Goal: Information Seeking & Learning: Learn about a topic

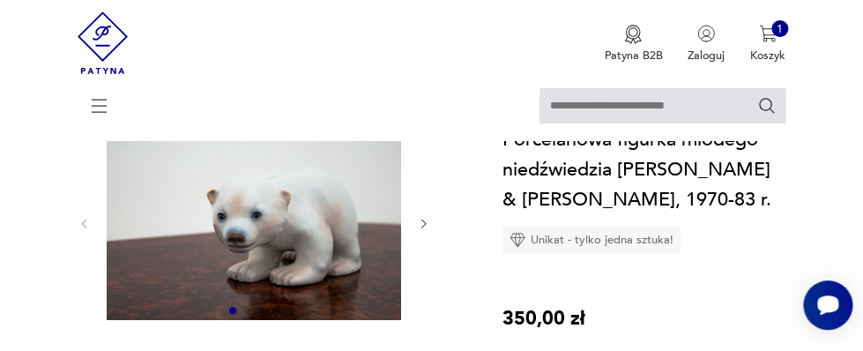
scroll to position [95, 0]
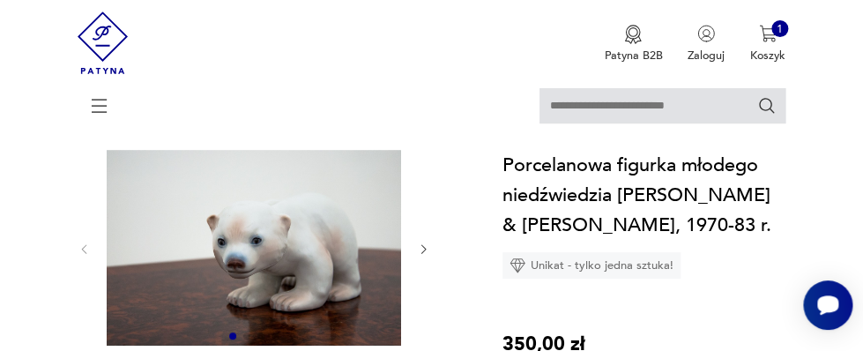
click at [421, 248] on icon "button" at bounding box center [423, 248] width 13 height 13
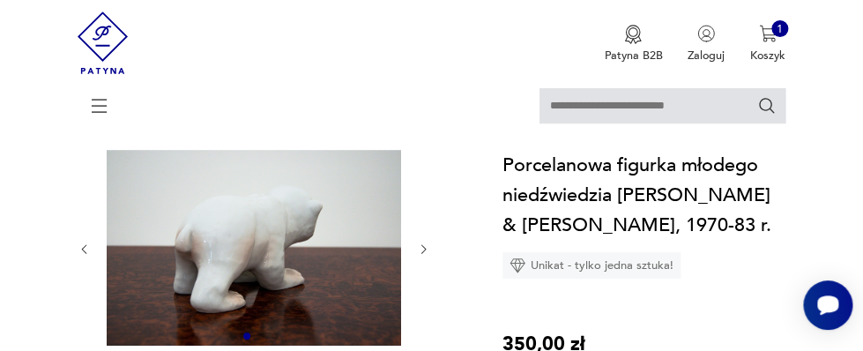
click at [421, 247] on icon "button" at bounding box center [423, 248] width 13 height 13
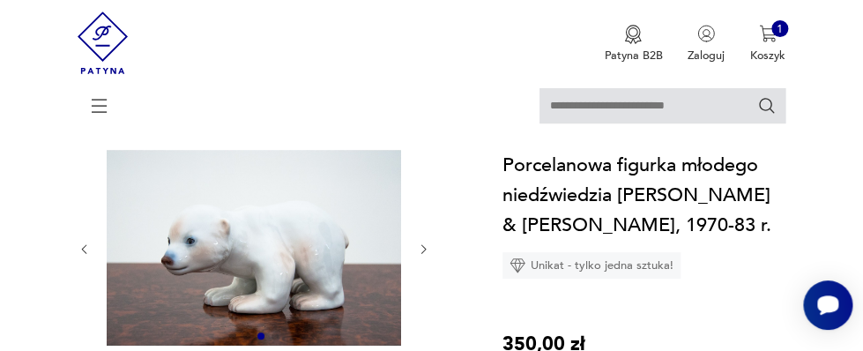
click at [421, 247] on icon "button" at bounding box center [423, 248] width 13 height 13
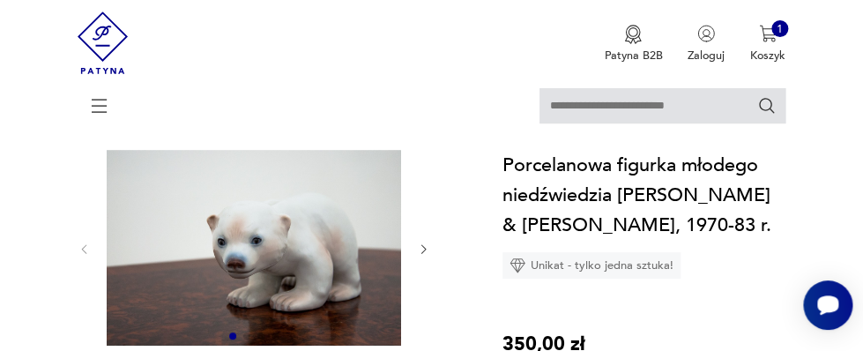
click at [421, 244] on icon "button" at bounding box center [423, 248] width 13 height 13
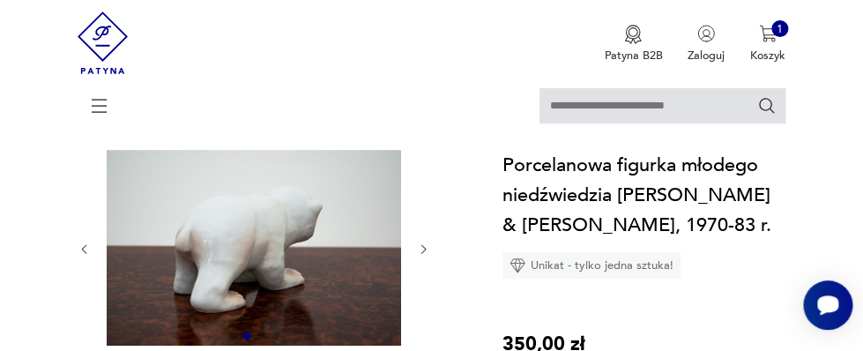
click at [421, 244] on icon "button" at bounding box center [423, 248] width 13 height 13
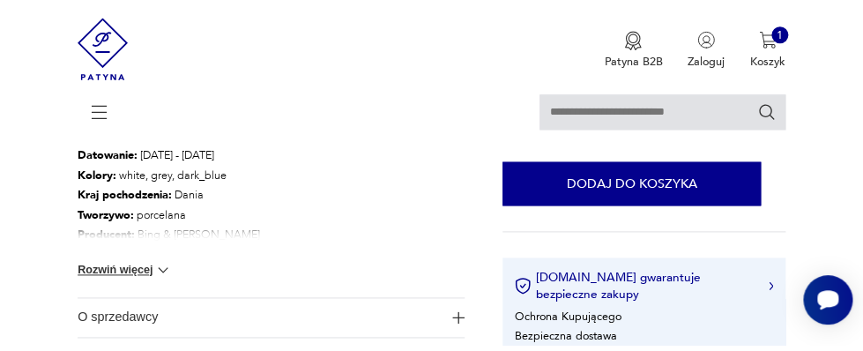
scroll to position [516, 0]
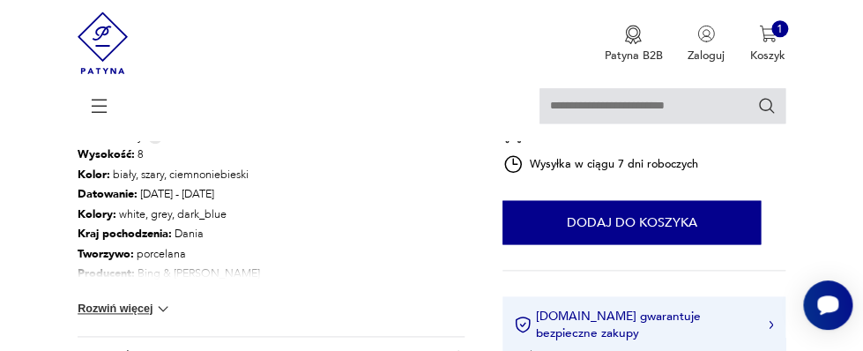
click at [94, 306] on button "Rozwiń więcej" at bounding box center [125, 309] width 94 height 18
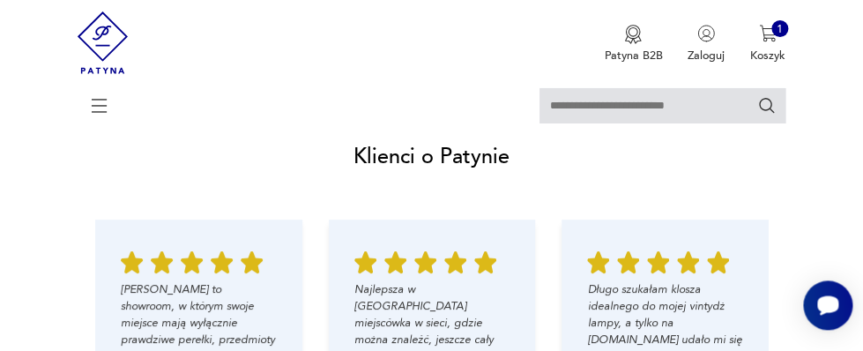
scroll to position [1816, 0]
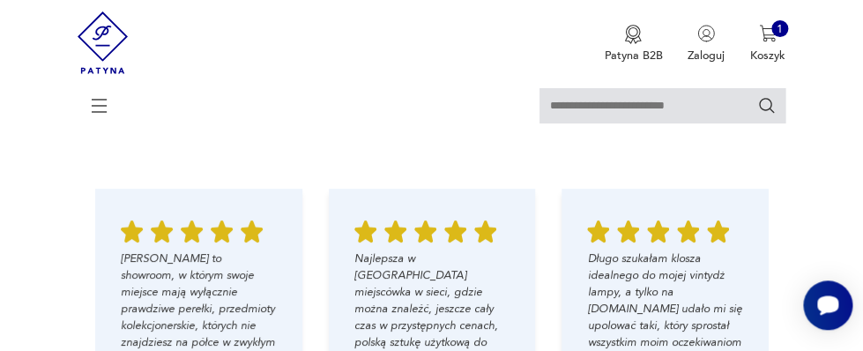
click at [822, 64] on nav "Sprzedawaj Patyna B2B Zaloguj 1 Koszyk Twój koszyk ( 1 ) Karafka Art Deco, Huta…" at bounding box center [431, 70] width 863 height 140
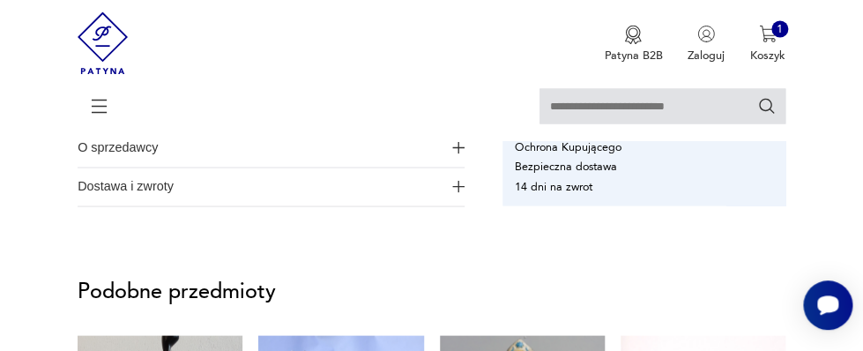
scroll to position [860, 0]
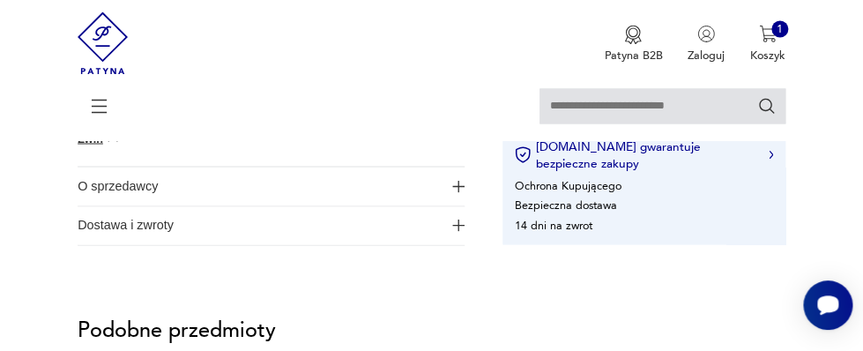
click at [457, 222] on img "button" at bounding box center [458, 225] width 12 height 12
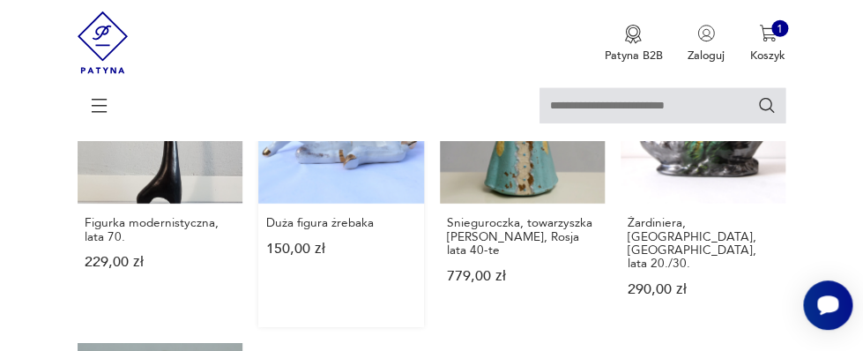
scroll to position [1339, 0]
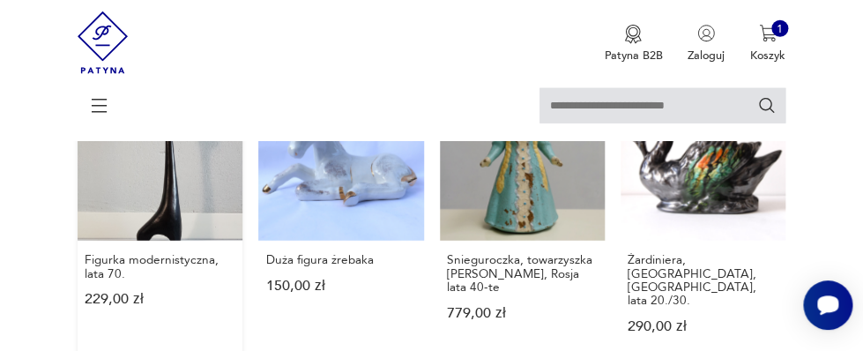
click at [179, 200] on link "Figurka modernistyczna, lata 70. 229,00 zł" at bounding box center [160, 220] width 165 height 289
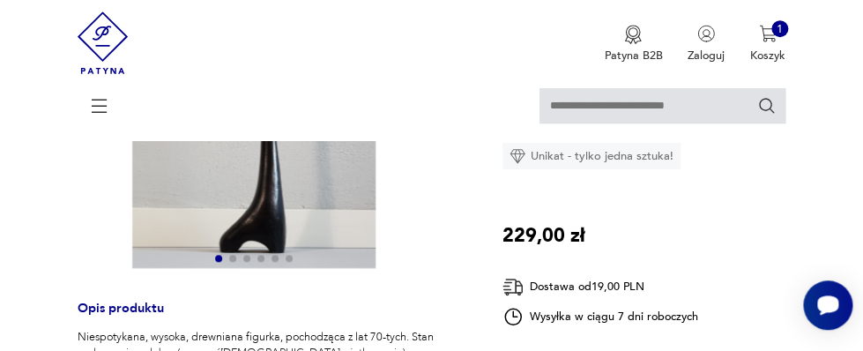
scroll to position [286, 0]
